Goal: Task Accomplishment & Management: Use online tool/utility

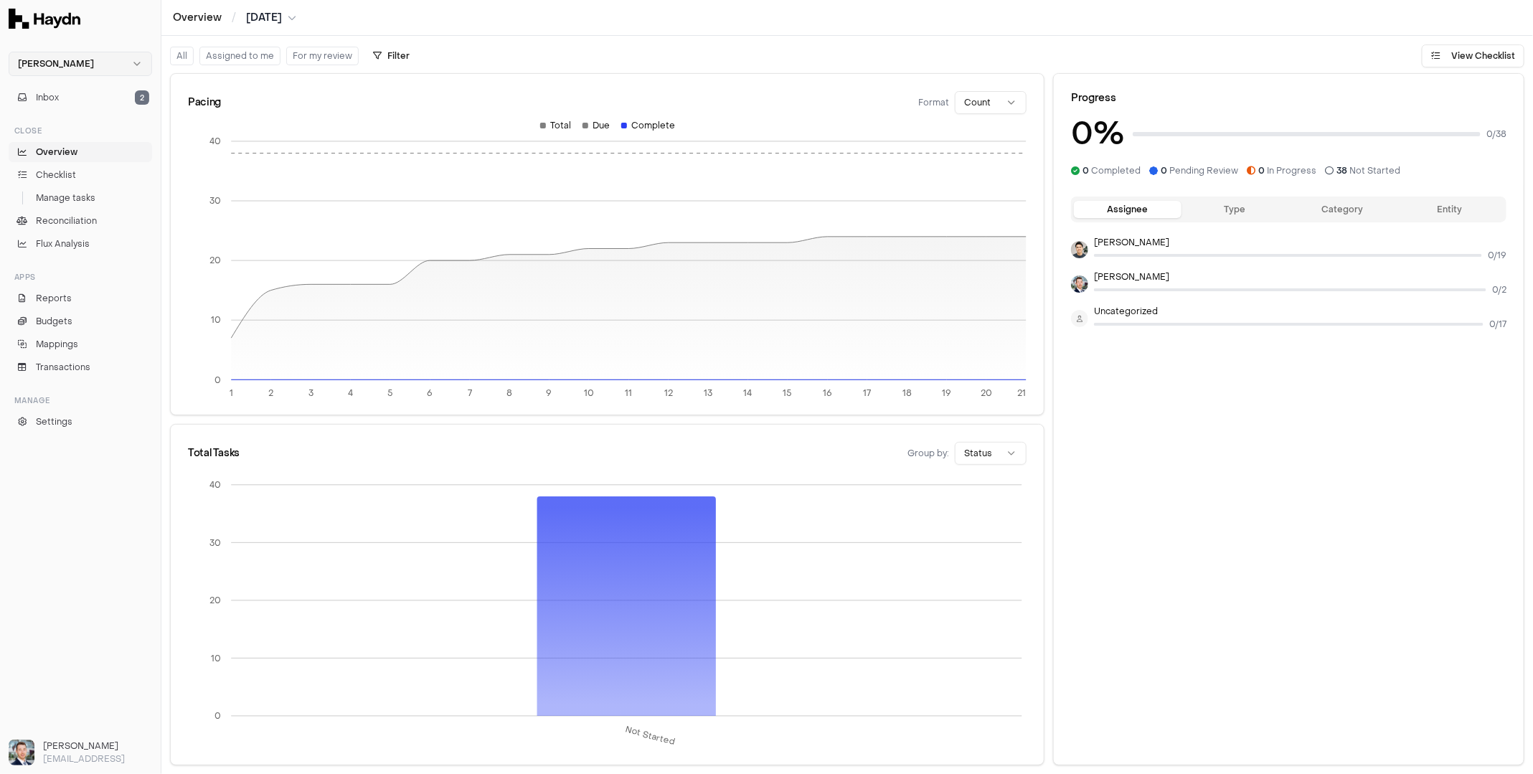
click at [83, 66] on html "Haydn Inbox 2 Close Overview Checklist Manage tasks Reconciliation Flux Analysi…" at bounding box center [766, 387] width 1533 height 774
click at [54, 128] on div "Nivoda" at bounding box center [80, 132] width 136 height 20
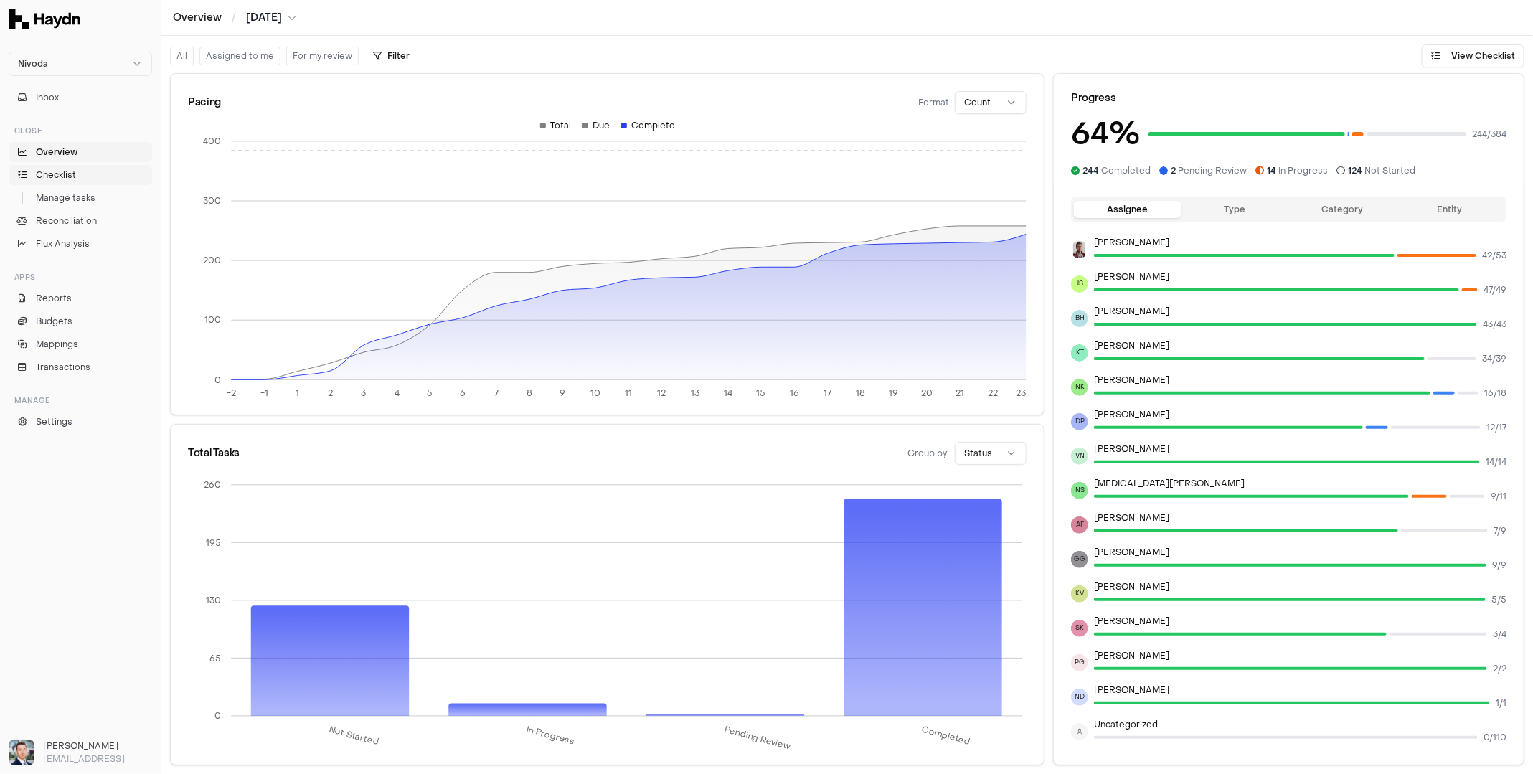
click at [78, 182] on link "Checklist" at bounding box center [80, 175] width 143 height 20
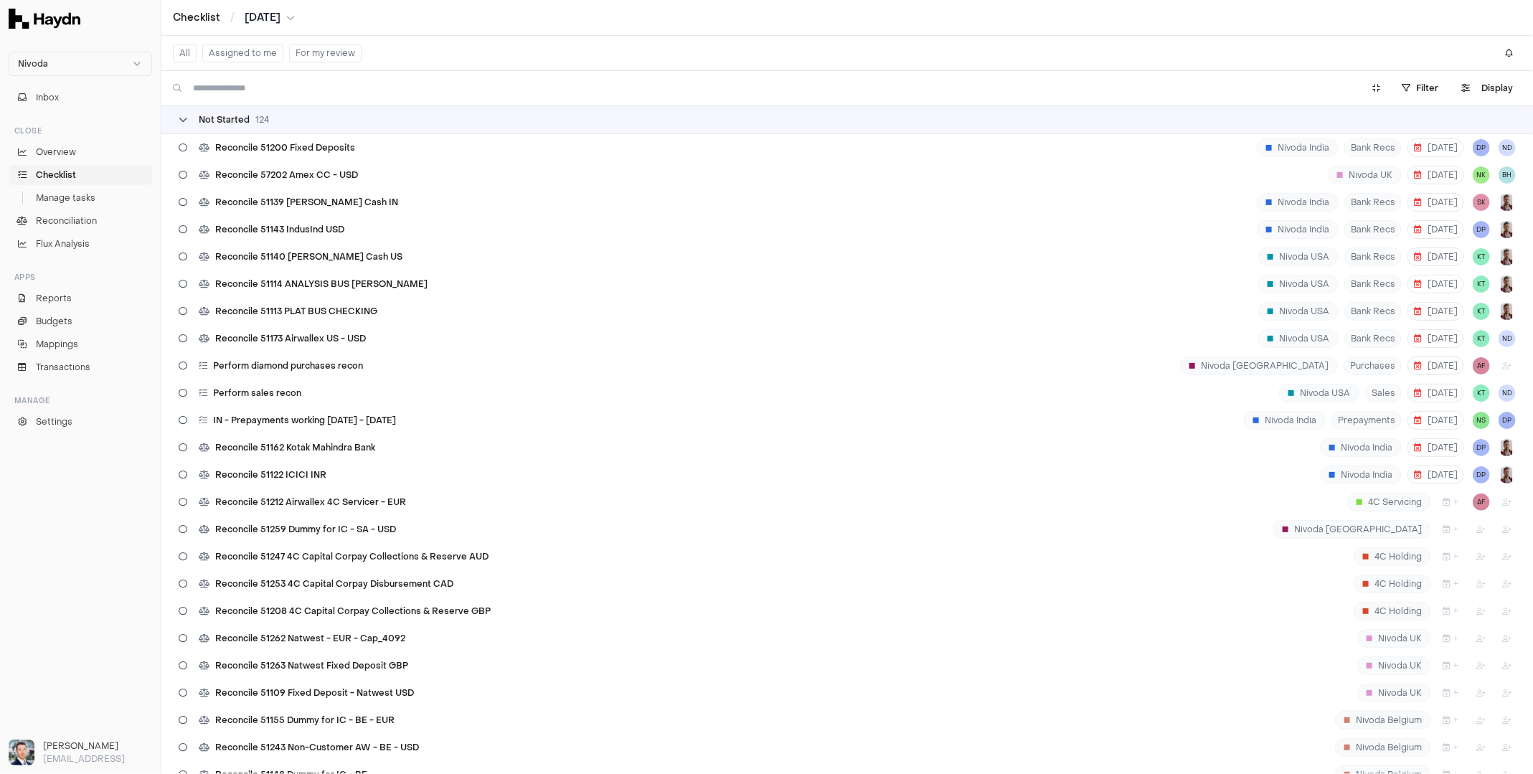
click at [227, 115] on span "Not Started" at bounding box center [224, 119] width 51 height 11
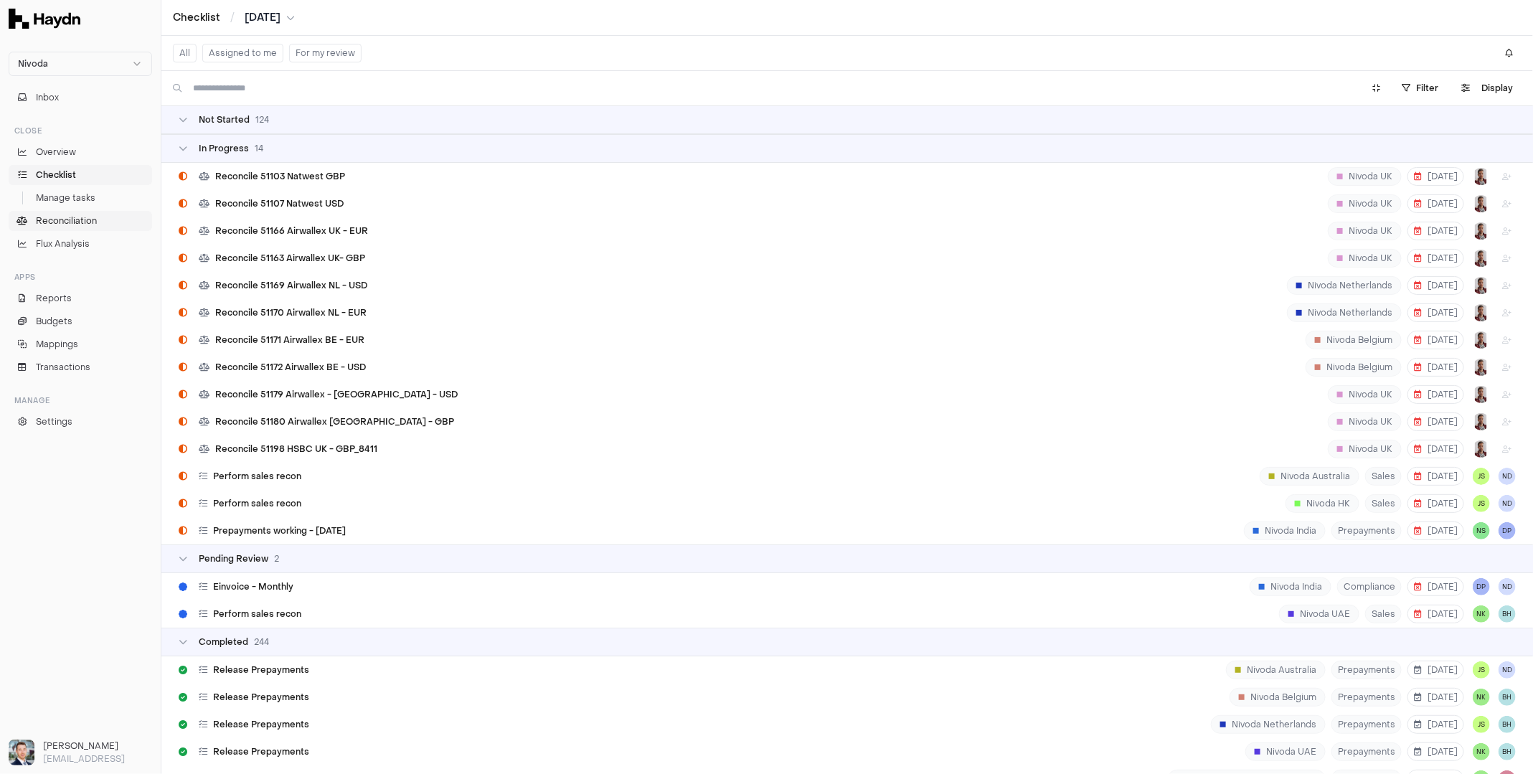
click at [67, 217] on span "Reconciliation" at bounding box center [66, 221] width 61 height 13
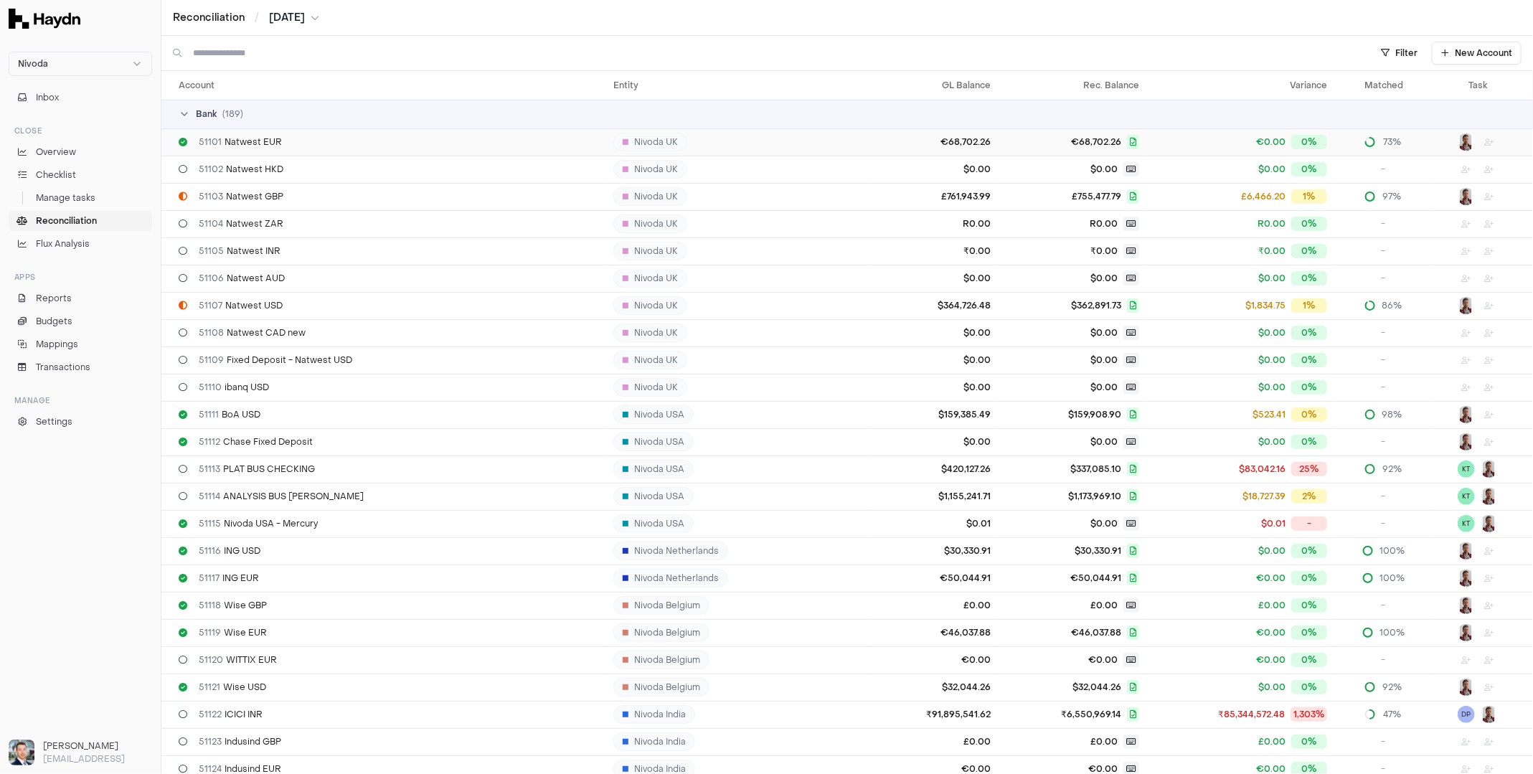
click at [1057, 149] on span "€68,702.26" at bounding box center [1070, 142] width 137 height 14
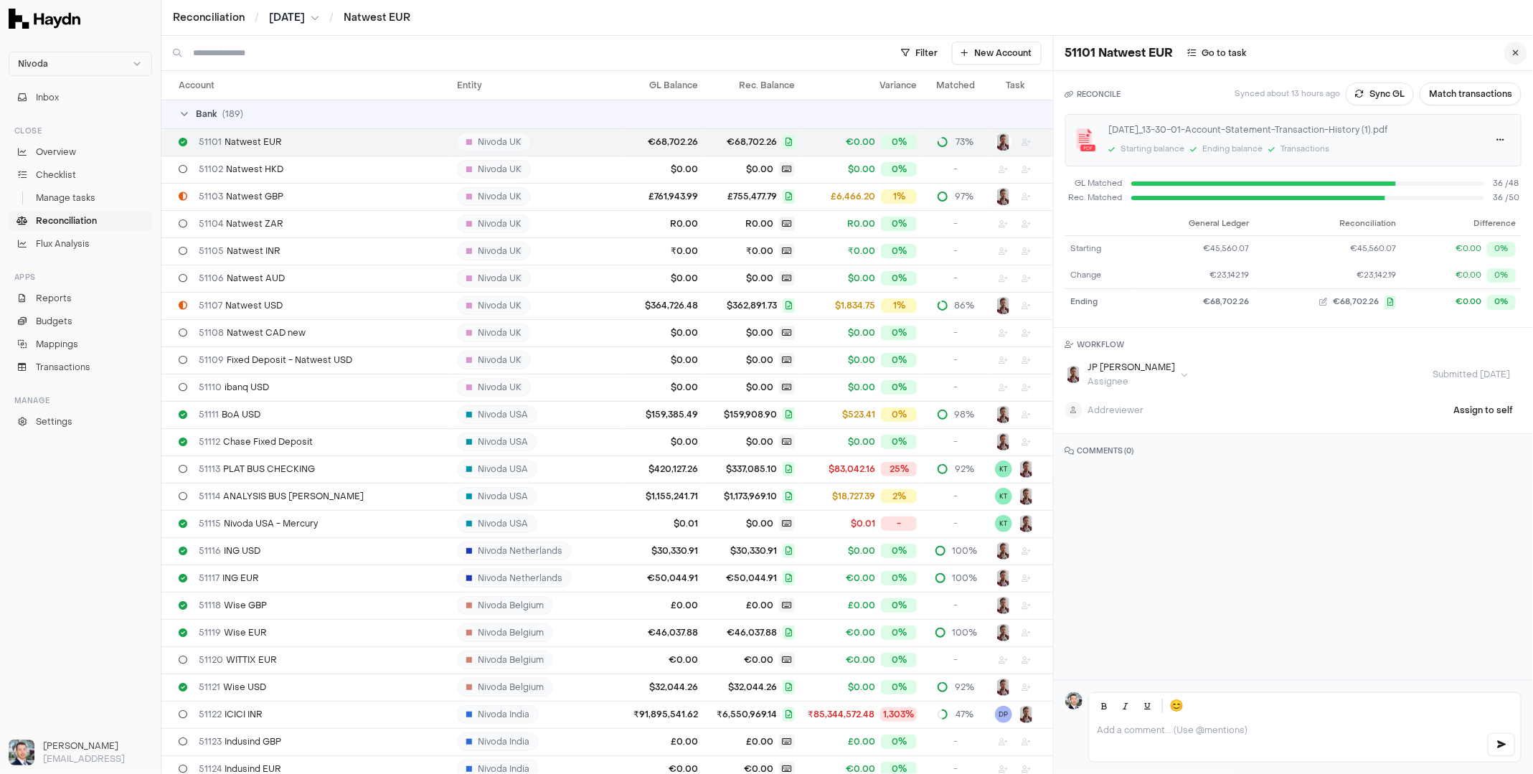
click at [1505, 50] on button at bounding box center [1516, 53] width 23 height 23
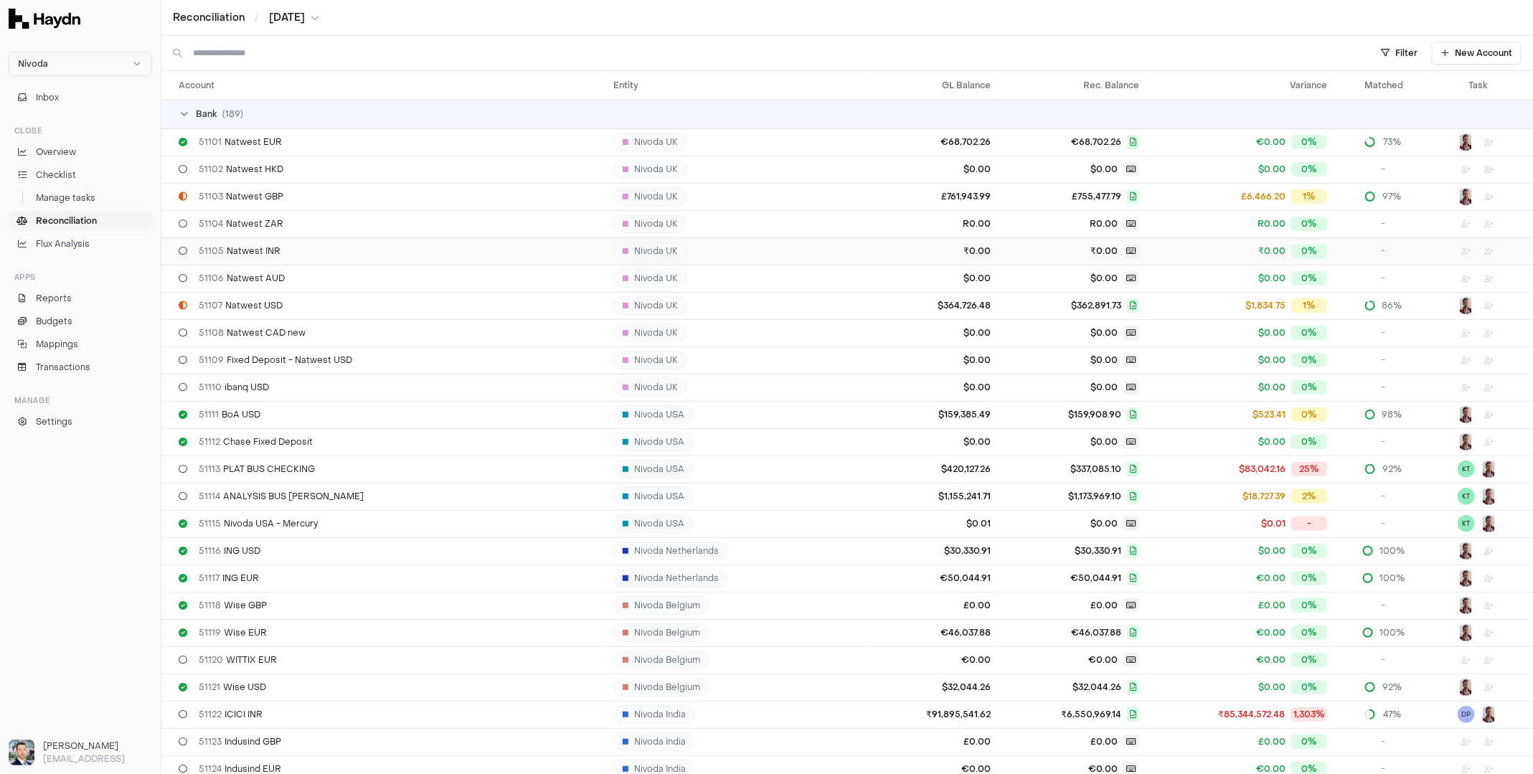
click at [267, 250] on span "51105 Natwest INR" at bounding box center [240, 250] width 82 height 11
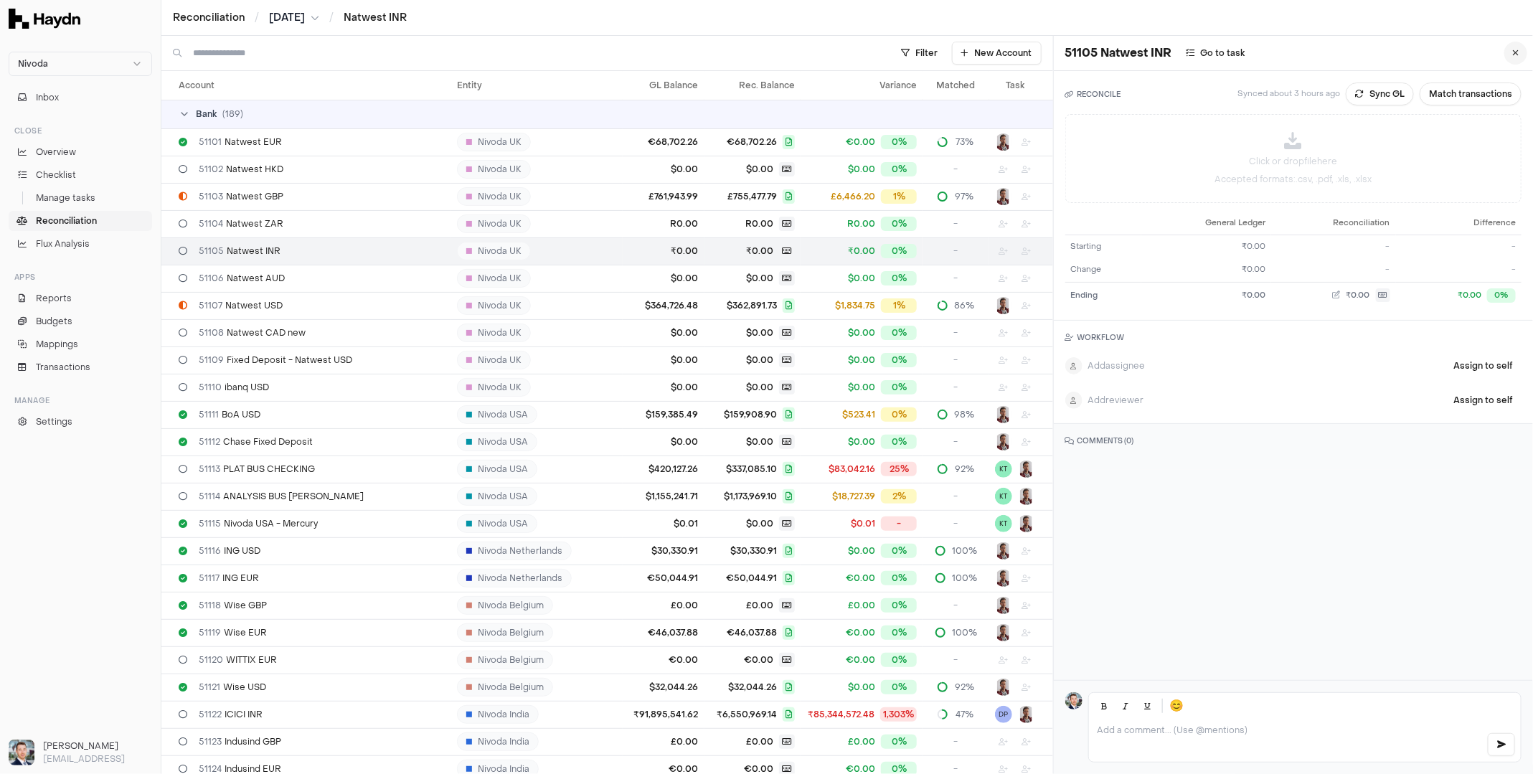
click at [1513, 51] on icon at bounding box center [1516, 53] width 6 height 9
